Goal: Check status: Check status

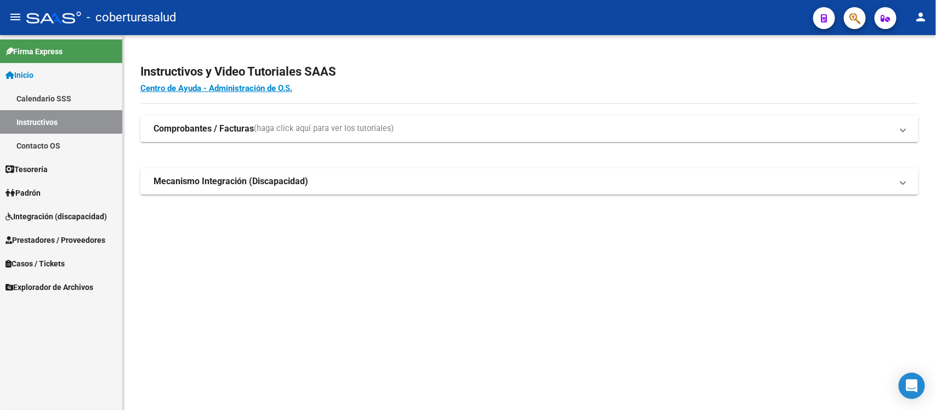
click at [69, 222] on span "Integración (discapacidad)" at bounding box center [55, 217] width 101 height 12
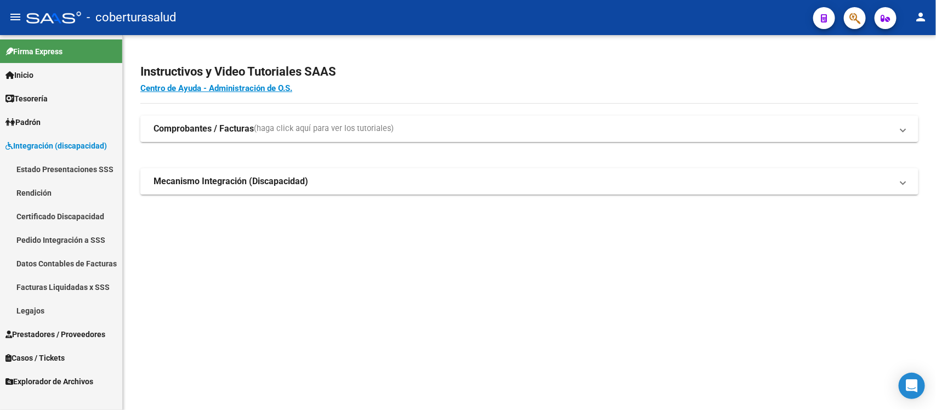
click at [69, 163] on link "Estado Presentaciones SSS" at bounding box center [61, 169] width 122 height 24
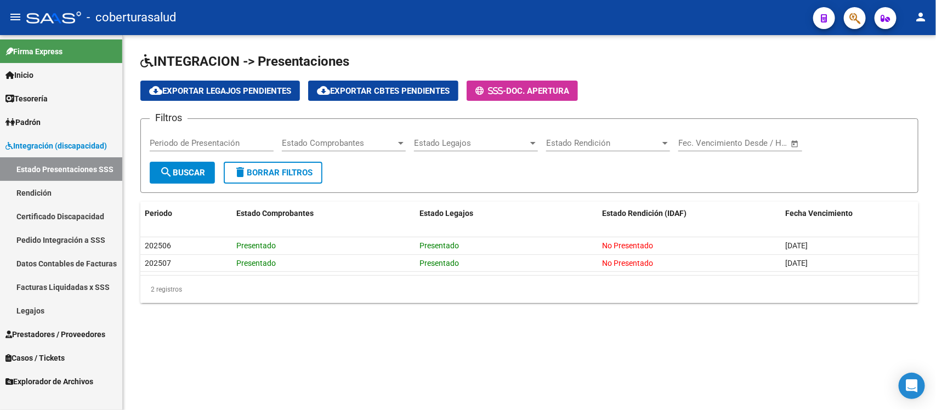
click at [39, 186] on link "Rendición" at bounding box center [61, 193] width 122 height 24
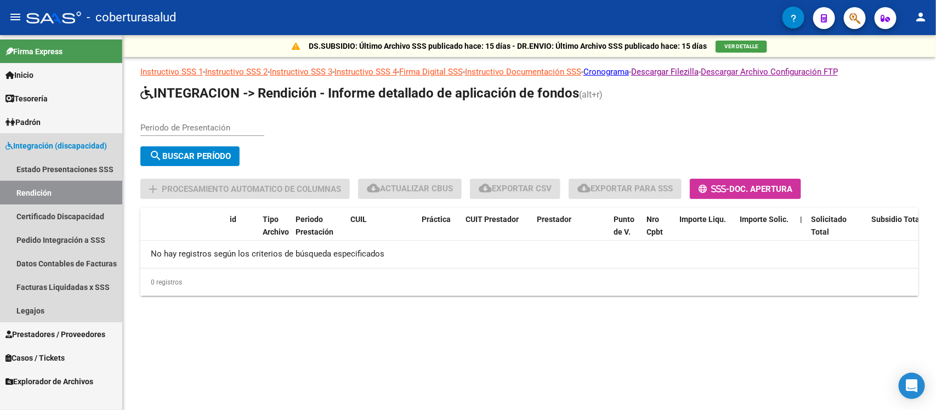
click at [33, 189] on link "Rendición" at bounding box center [61, 193] width 122 height 24
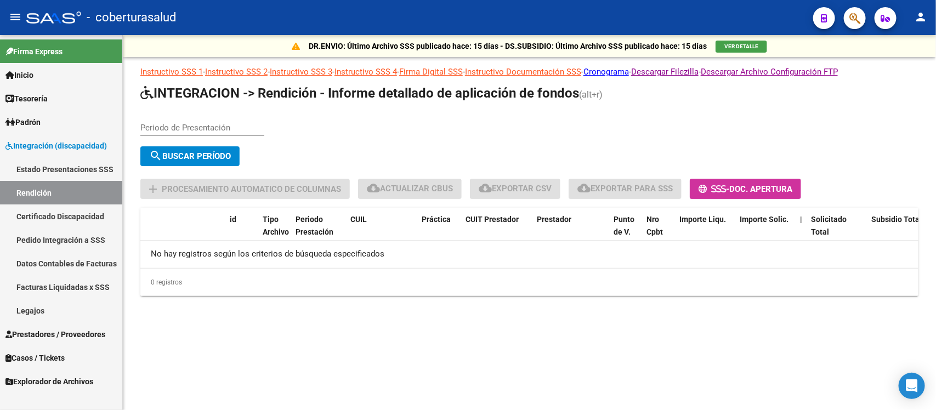
click at [83, 235] on link "Pedido Integración a SSS" at bounding box center [61, 240] width 122 height 24
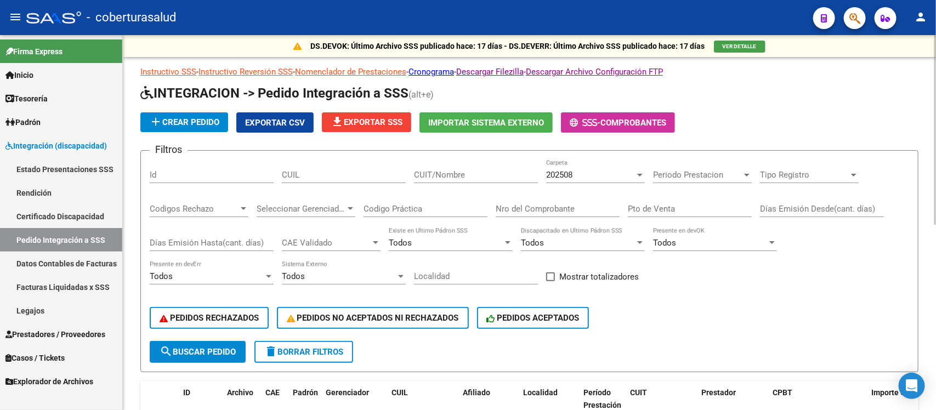
scroll to position [69, 0]
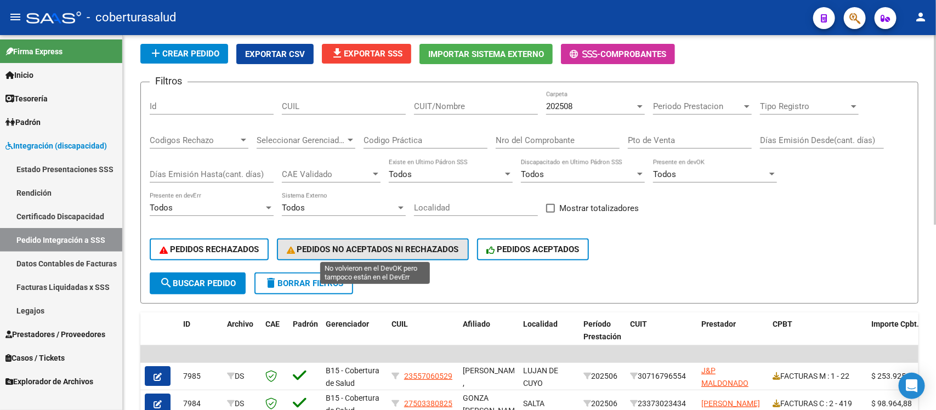
click at [417, 250] on span "PEDIDOS NO ACEPTADOS NI RECHAZADOS" at bounding box center [373, 250] width 172 height 10
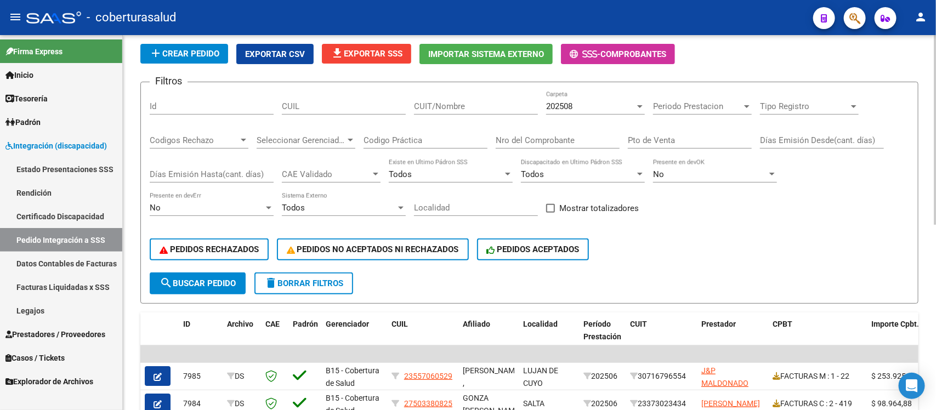
scroll to position [0, 0]
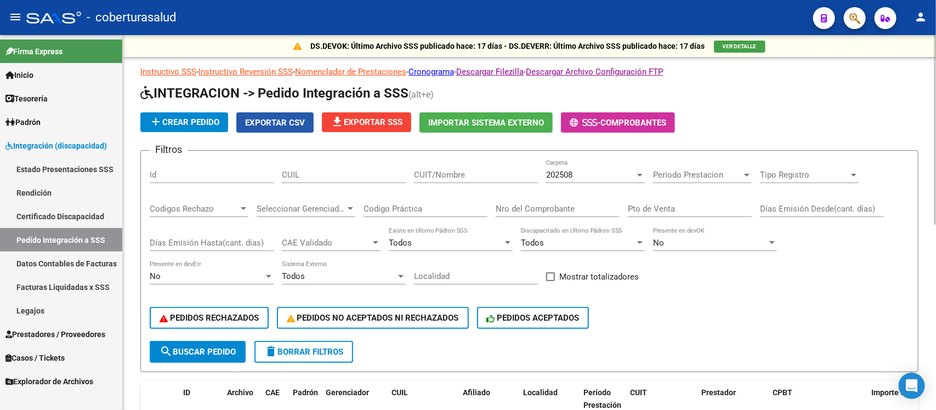
click at [269, 118] on span "Exportar CSV" at bounding box center [275, 123] width 60 height 10
click at [251, 303] on div "PEDIDOS RECHAZADOS PEDIDOS NO ACEPTADOS NI RECHAZADOS PEDIDOS ACEPTADOS" at bounding box center [530, 318] width 760 height 46
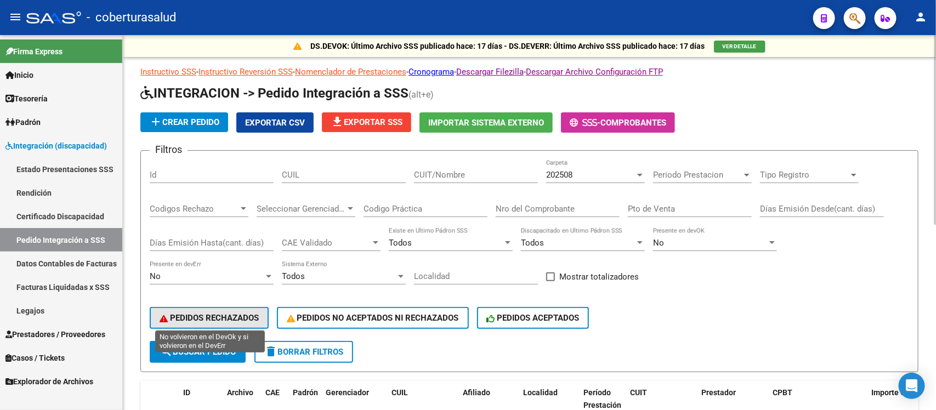
click at [248, 313] on span "PEDIDOS RECHAZADOS" at bounding box center [209, 318] width 99 height 10
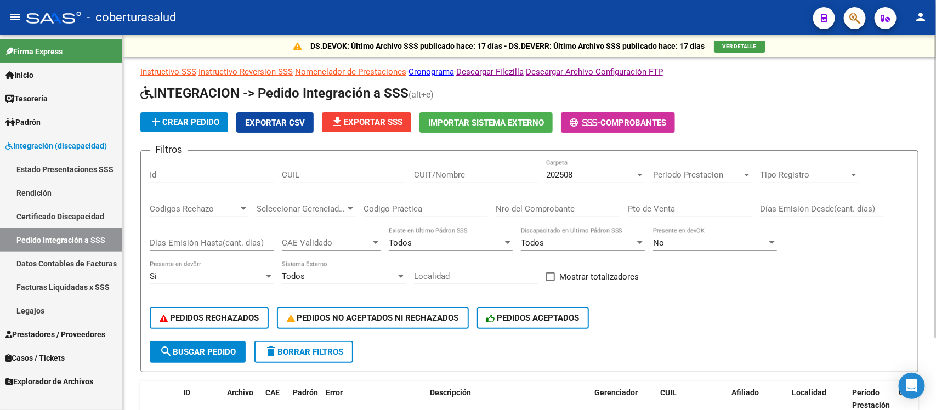
scroll to position [91, 0]
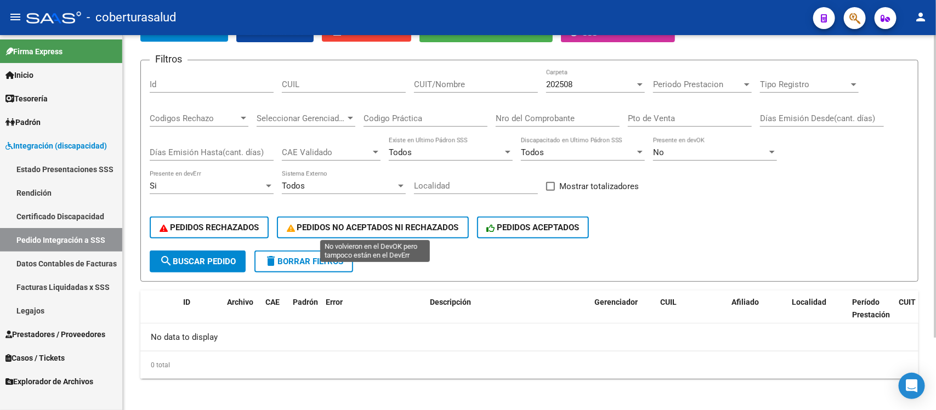
click at [366, 223] on span "PEDIDOS NO ACEPTADOS NI RECHAZADOS" at bounding box center [373, 228] width 172 height 10
